Goal: Information Seeking & Learning: Learn about a topic

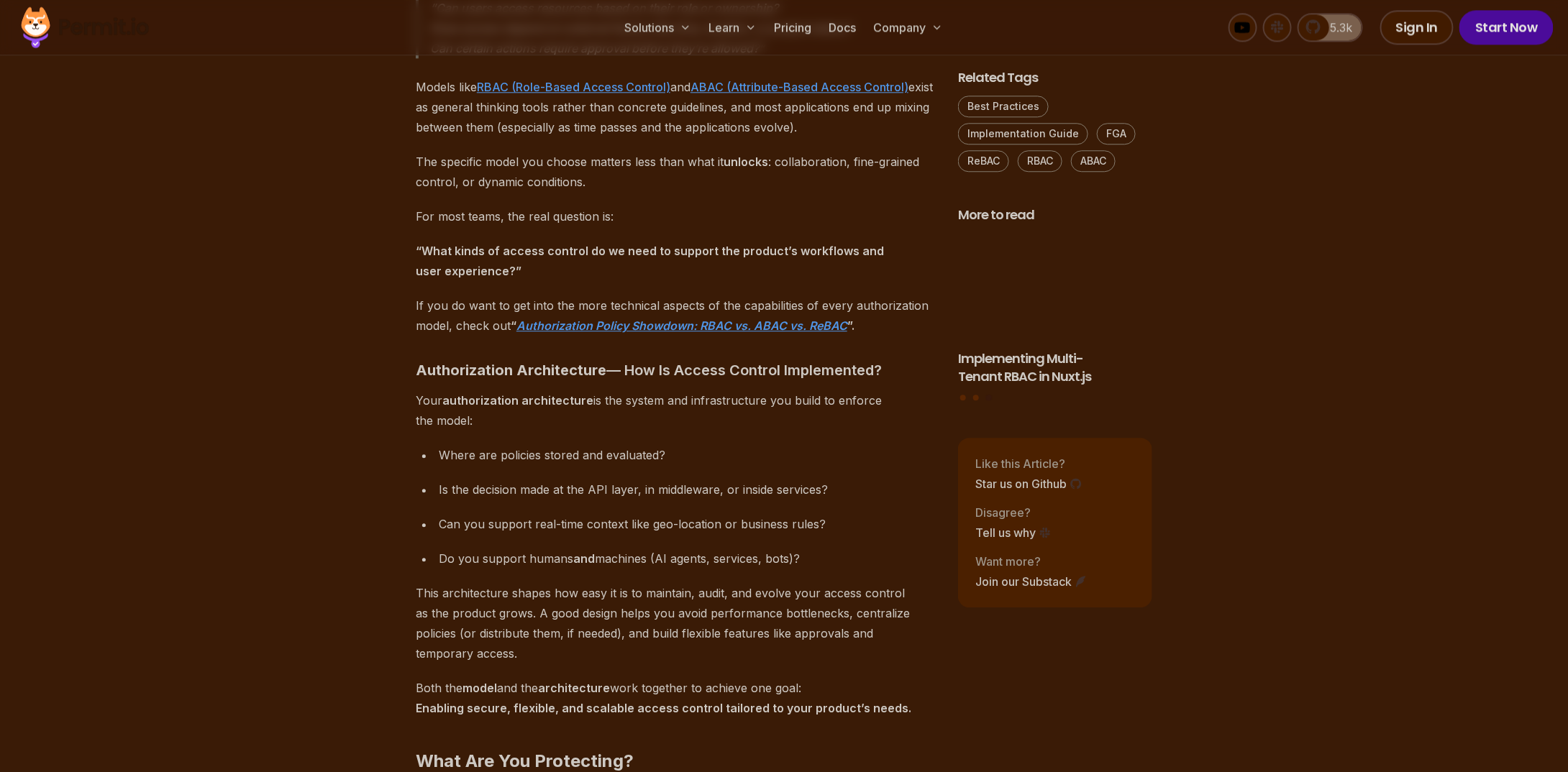
scroll to position [1869, 0]
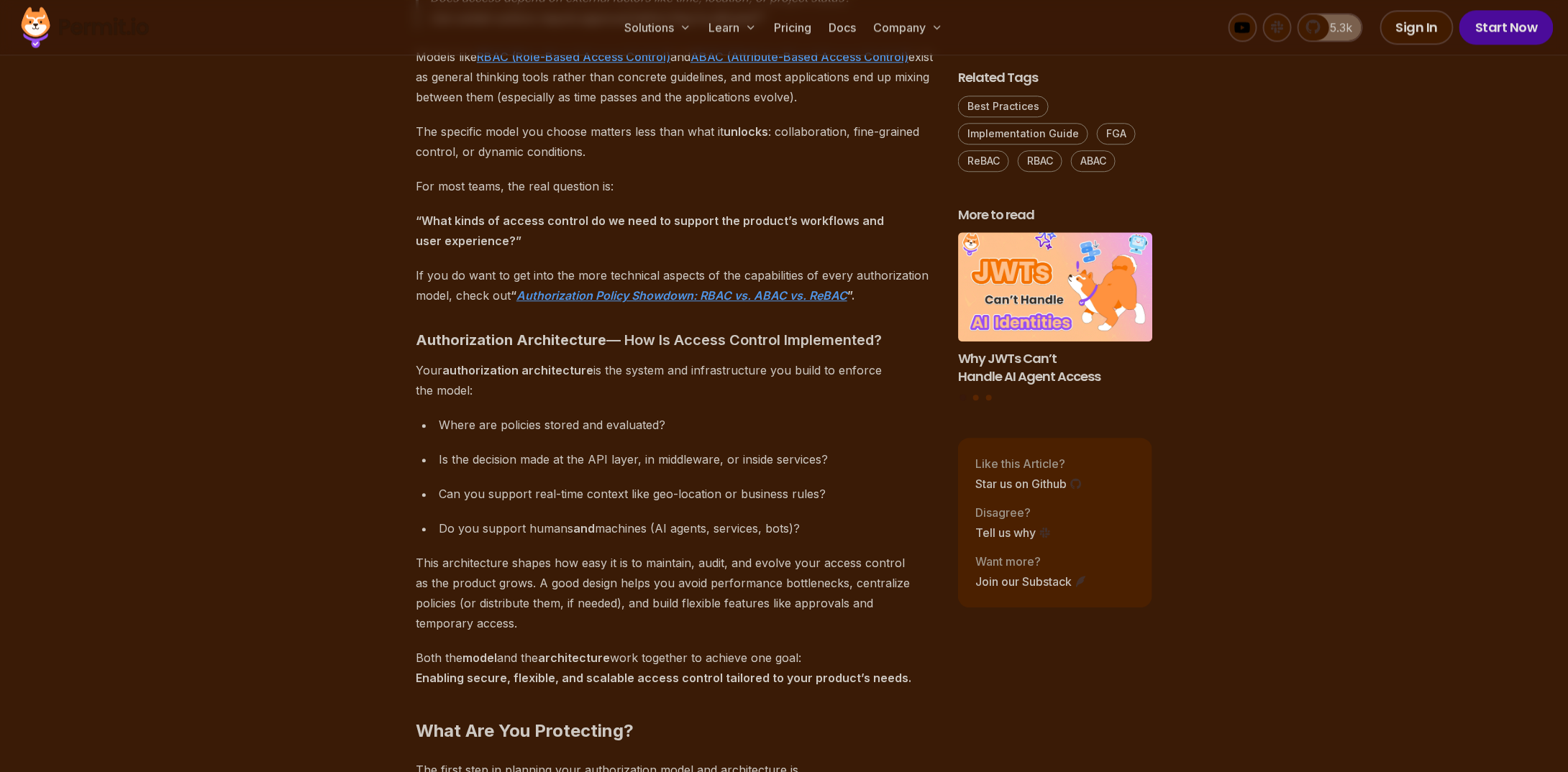
drag, startPoint x: 677, startPoint y: 390, endPoint x: 616, endPoint y: 394, distance: 61.1
click at [616, 394] on p "Your authorization architecture is the system and infrastructure you build to e…" at bounding box center [675, 380] width 519 height 40
drag, startPoint x: 616, startPoint y: 391, endPoint x: 613, endPoint y: 382, distance: 9.5
drag, startPoint x: 613, startPoint y: 382, endPoint x: 589, endPoint y: 377, distance: 24.5
click at [589, 377] on p "Your authorization architecture is the system and infrastructure you build to e…" at bounding box center [675, 380] width 519 height 40
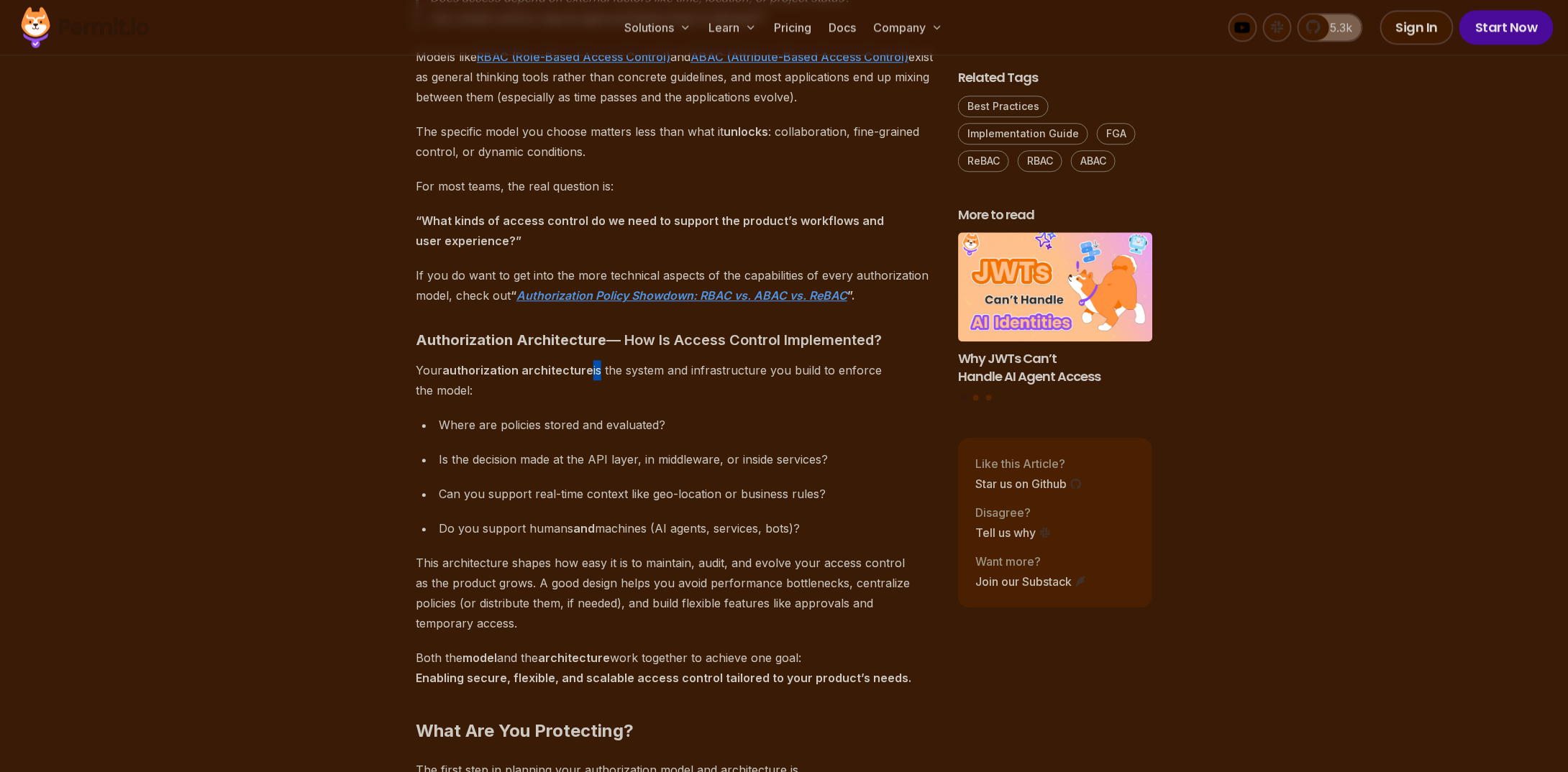
click at [589, 372] on p "Your authorization architecture is the system and infrastructure you build to e…" at bounding box center [675, 380] width 519 height 40
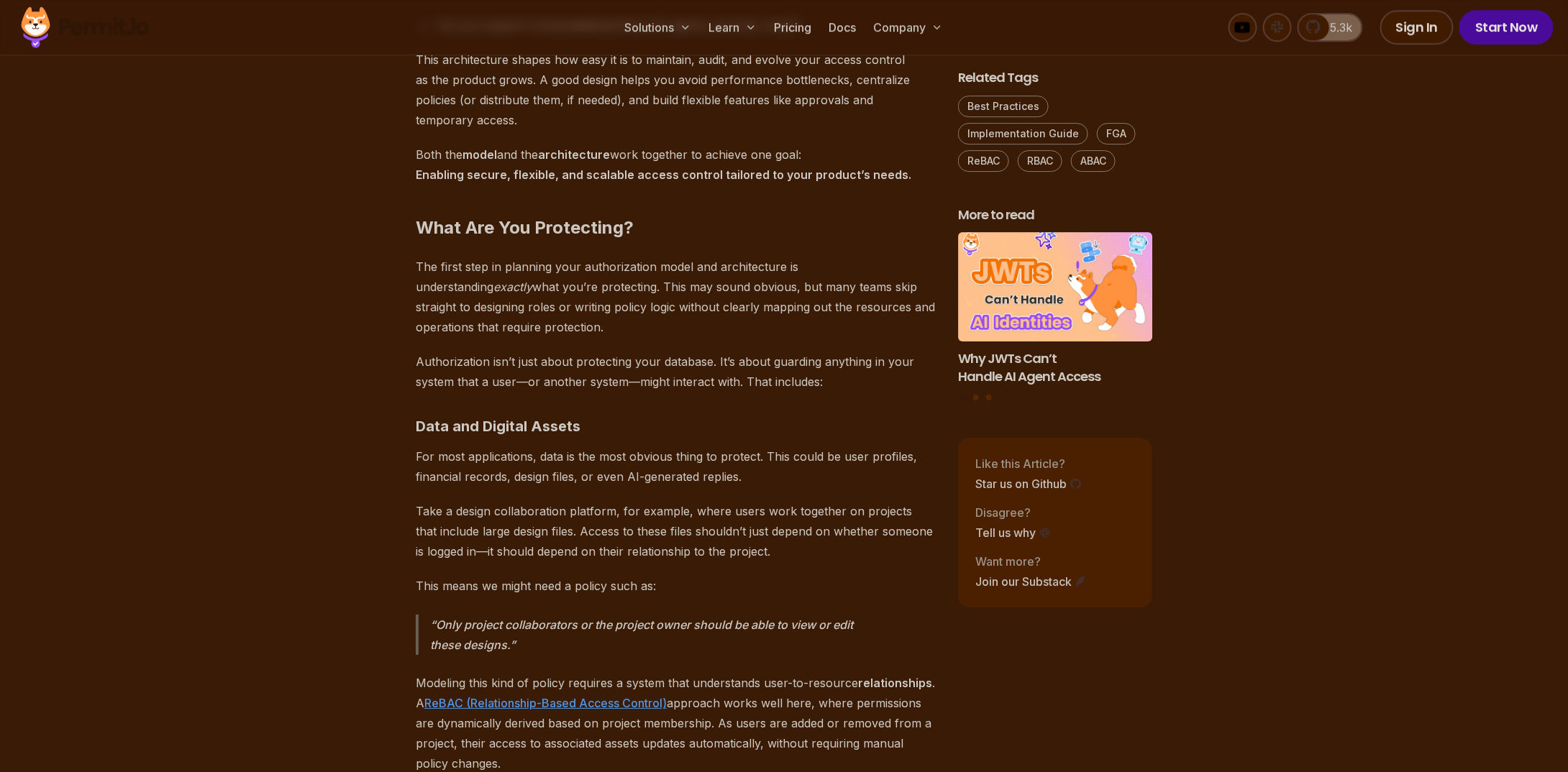
scroll to position [2516, 0]
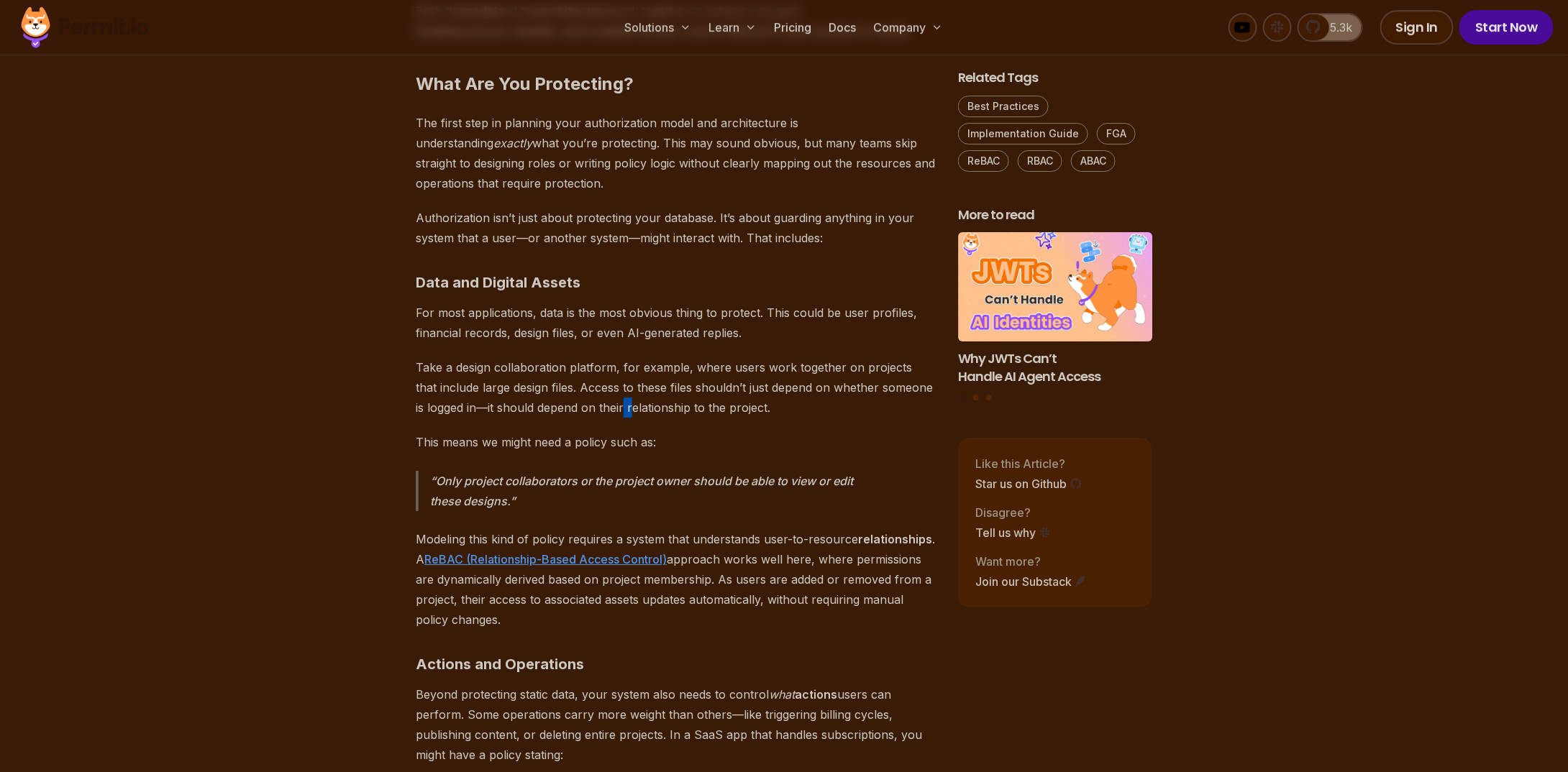
drag, startPoint x: 643, startPoint y: 380, endPoint x: 609, endPoint y: 385, distance: 34.4
click at [609, 385] on p "Take a design collaboration platform, for example, where users work together on…" at bounding box center [675, 387] width 519 height 60
click at [607, 385] on p "Take a design collaboration platform, for example, where users work together on…" at bounding box center [675, 387] width 519 height 60
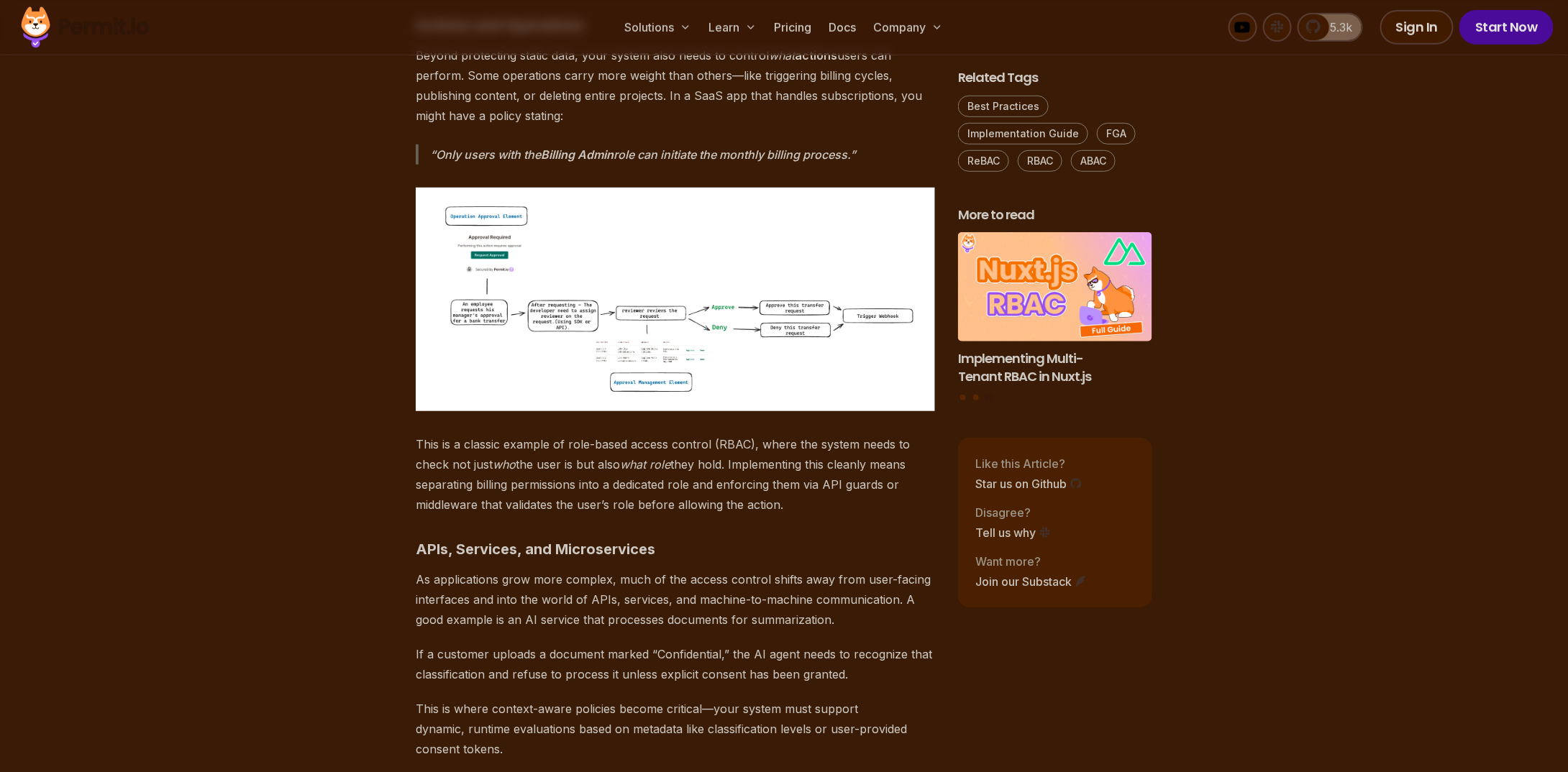
scroll to position [3163, 0]
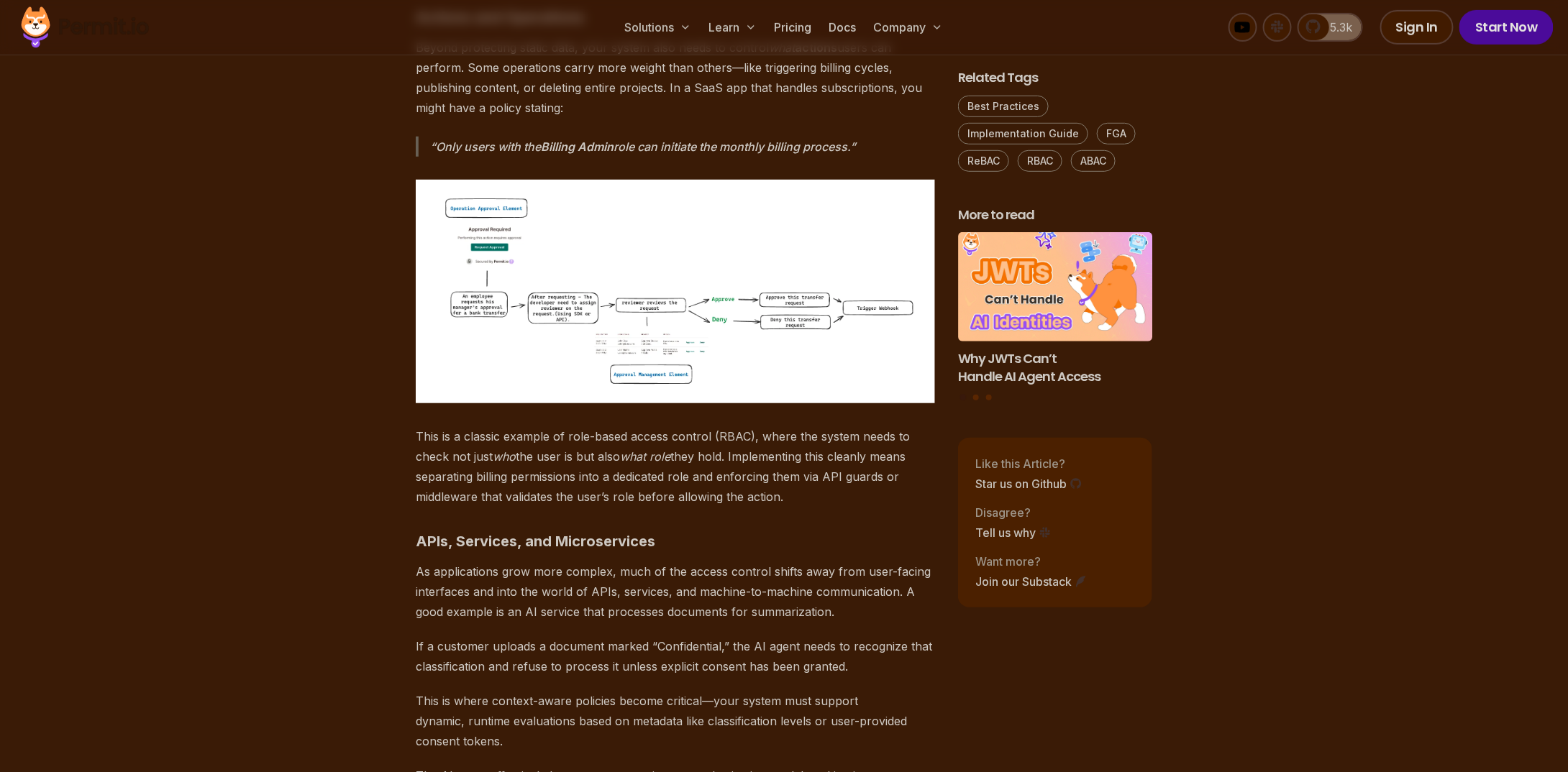
click at [590, 326] on img at bounding box center [675, 291] width 519 height 224
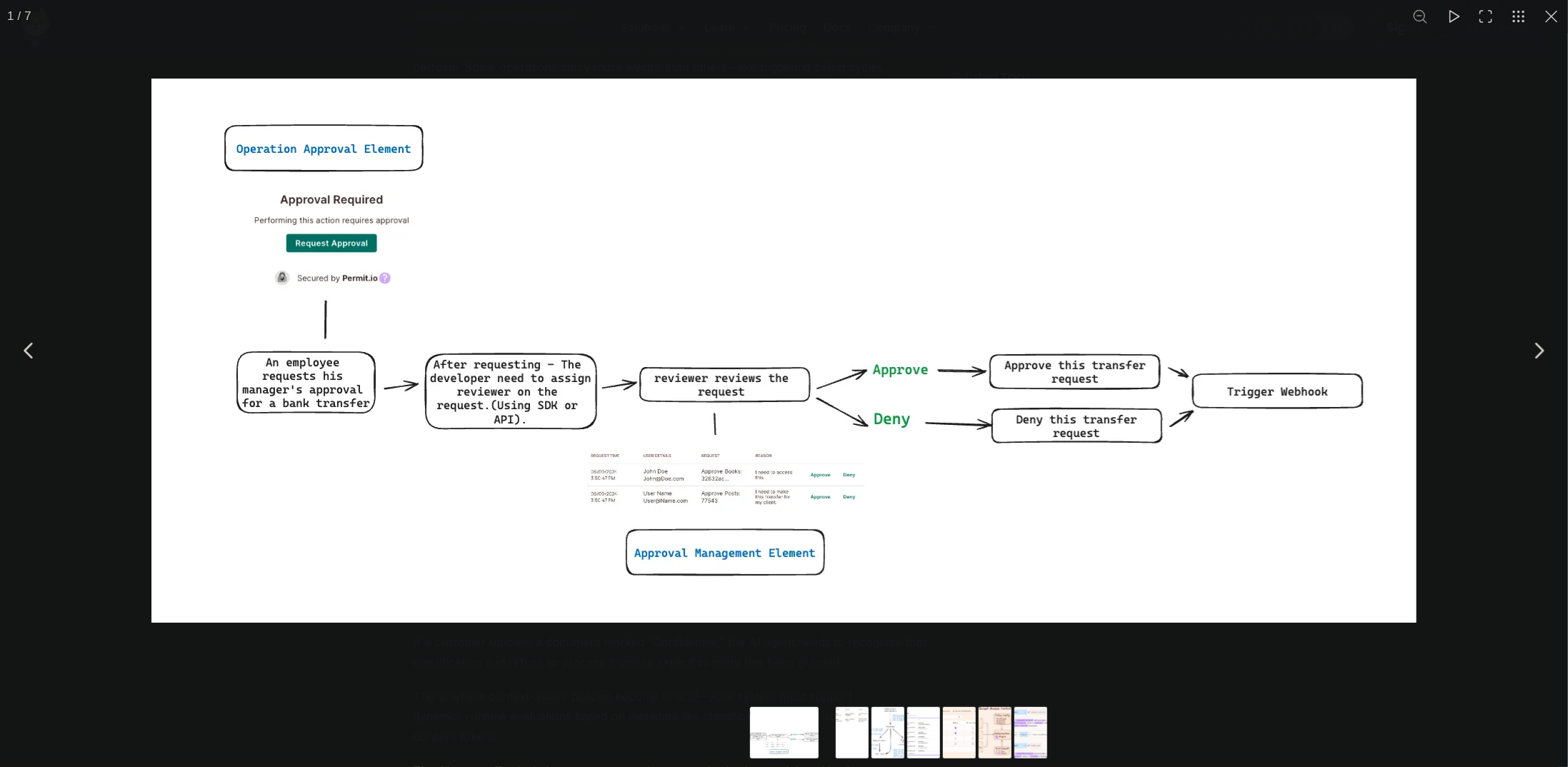
click at [1520, 143] on div "You can close this modal content with the ESC key" at bounding box center [784, 351] width 1568 height 702
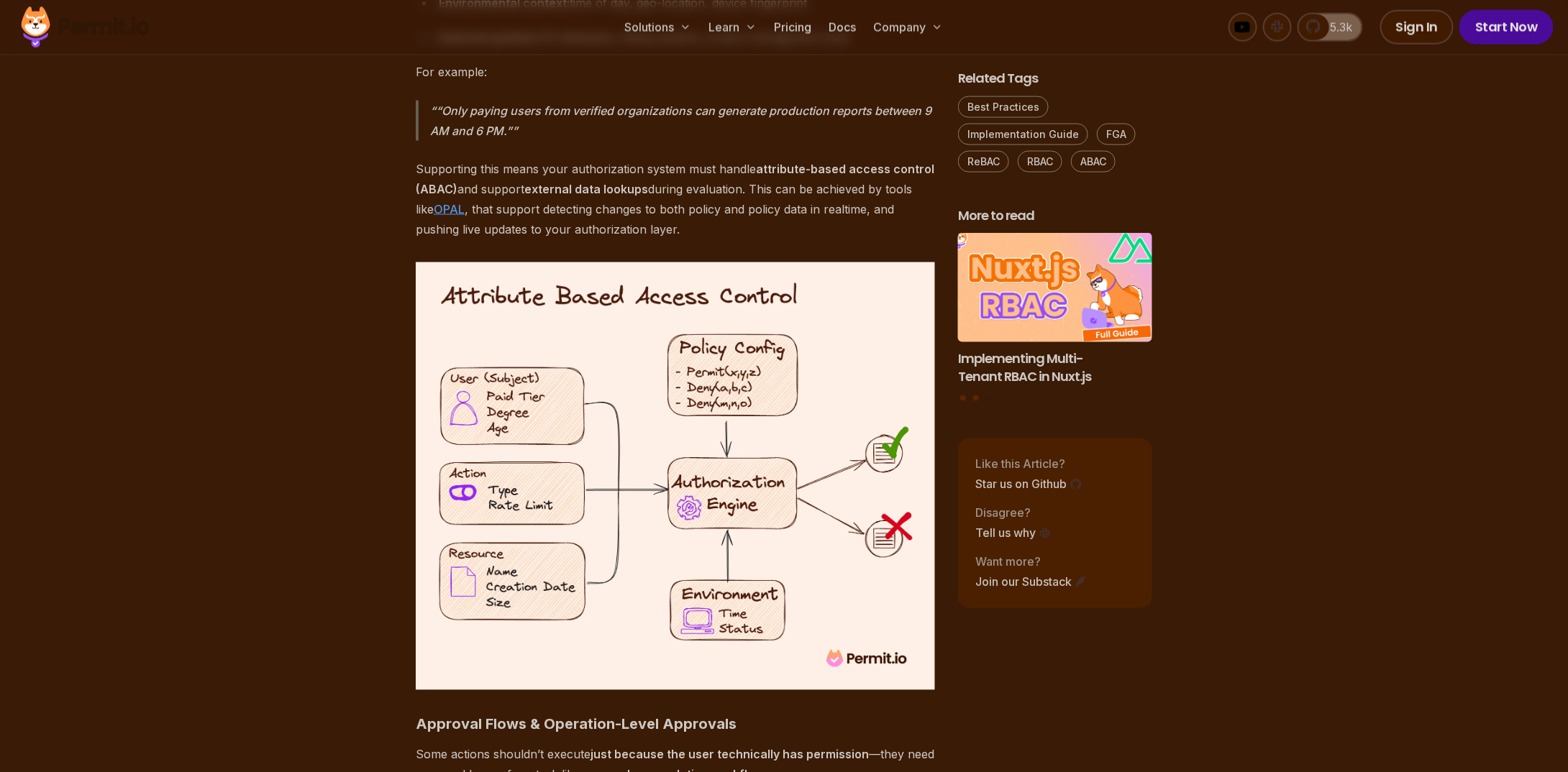
scroll to position [9275, 0]
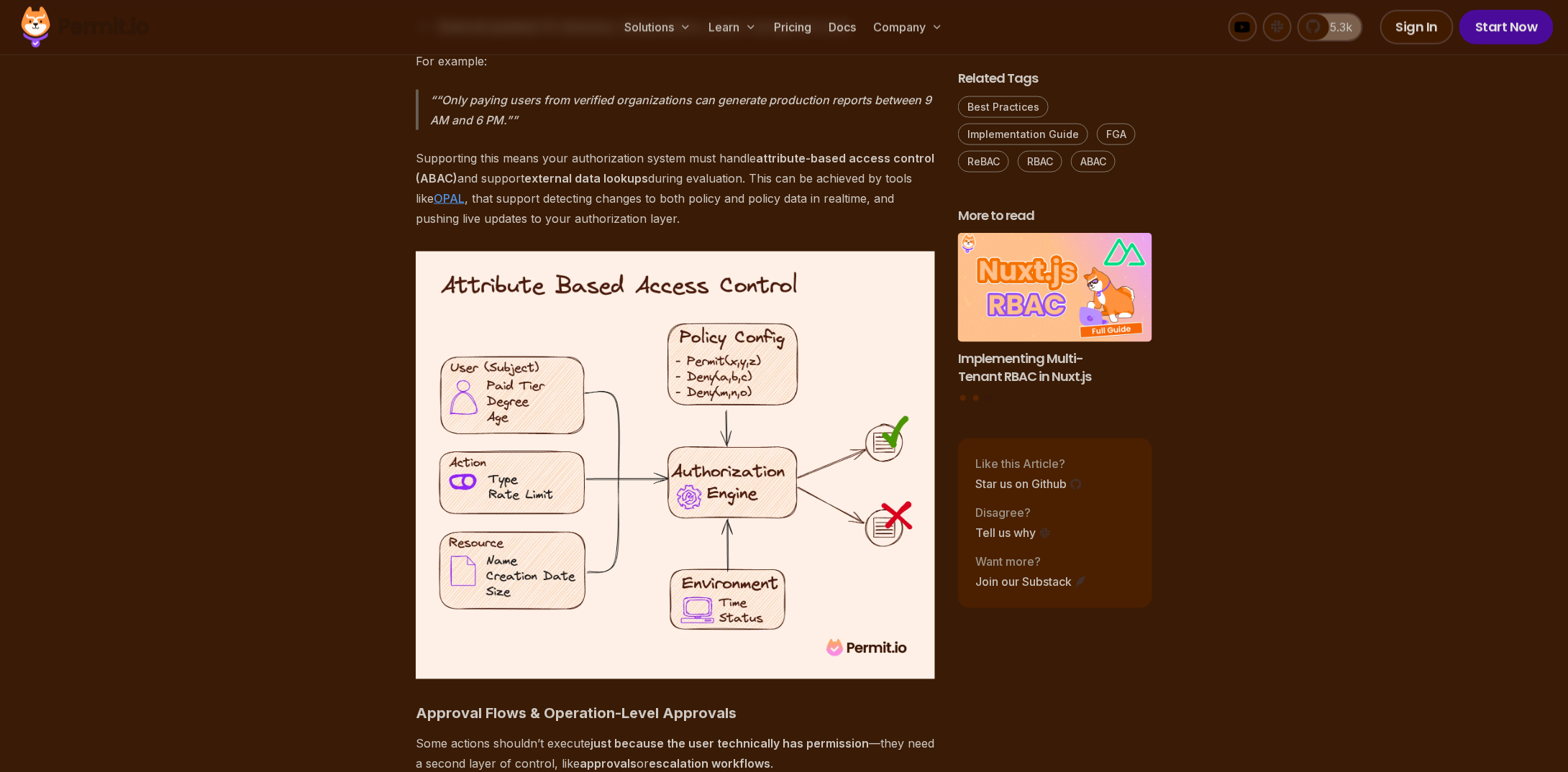
drag, startPoint x: 1130, startPoint y: 306, endPoint x: 1238, endPoint y: 216, distance: 140.6
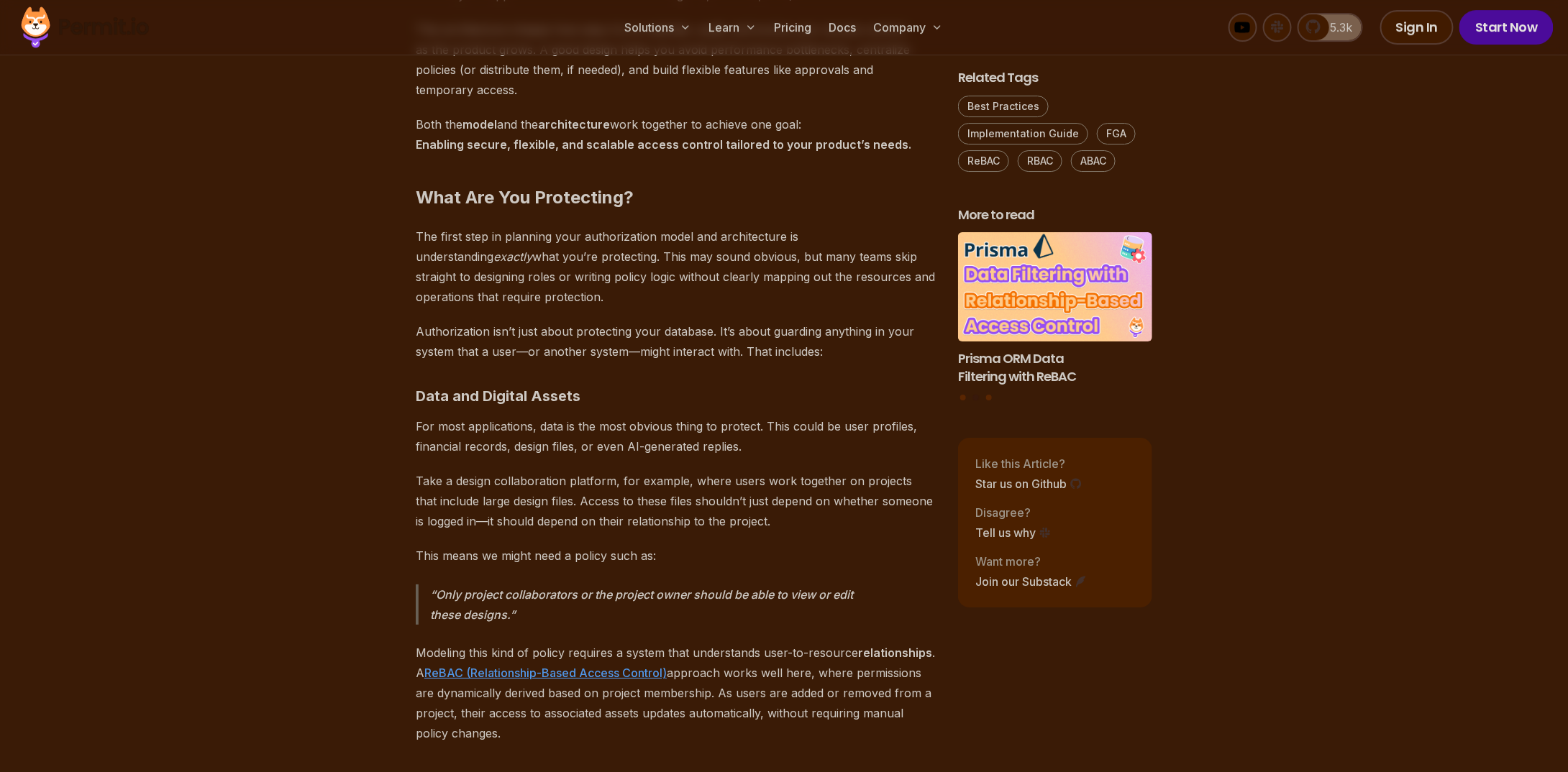
scroll to position [2849, 0]
